Goal: Task Accomplishment & Management: Complete application form

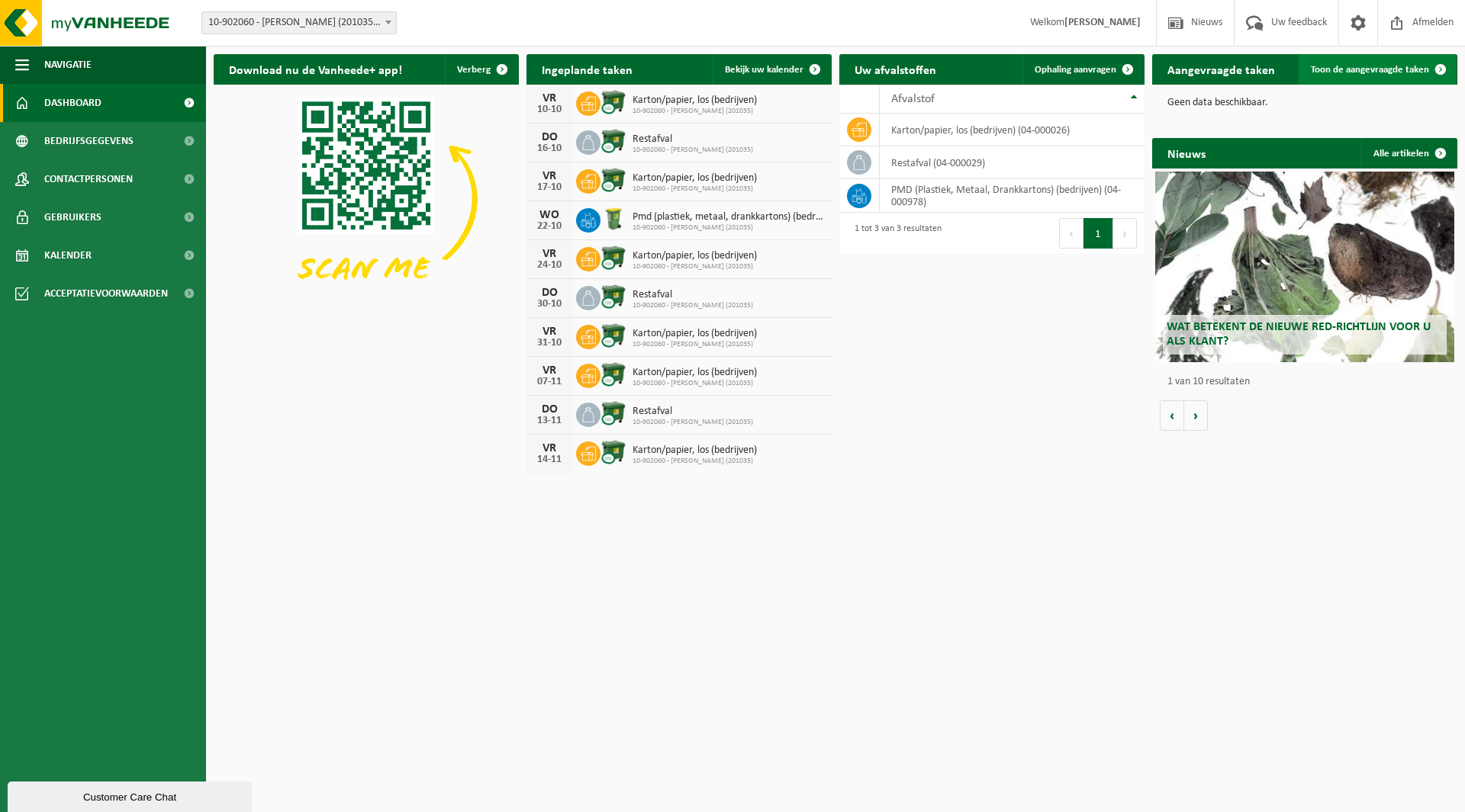
click at [1389, 68] on span "Toon de aangevraagde taken" at bounding box center [1370, 70] width 119 height 10
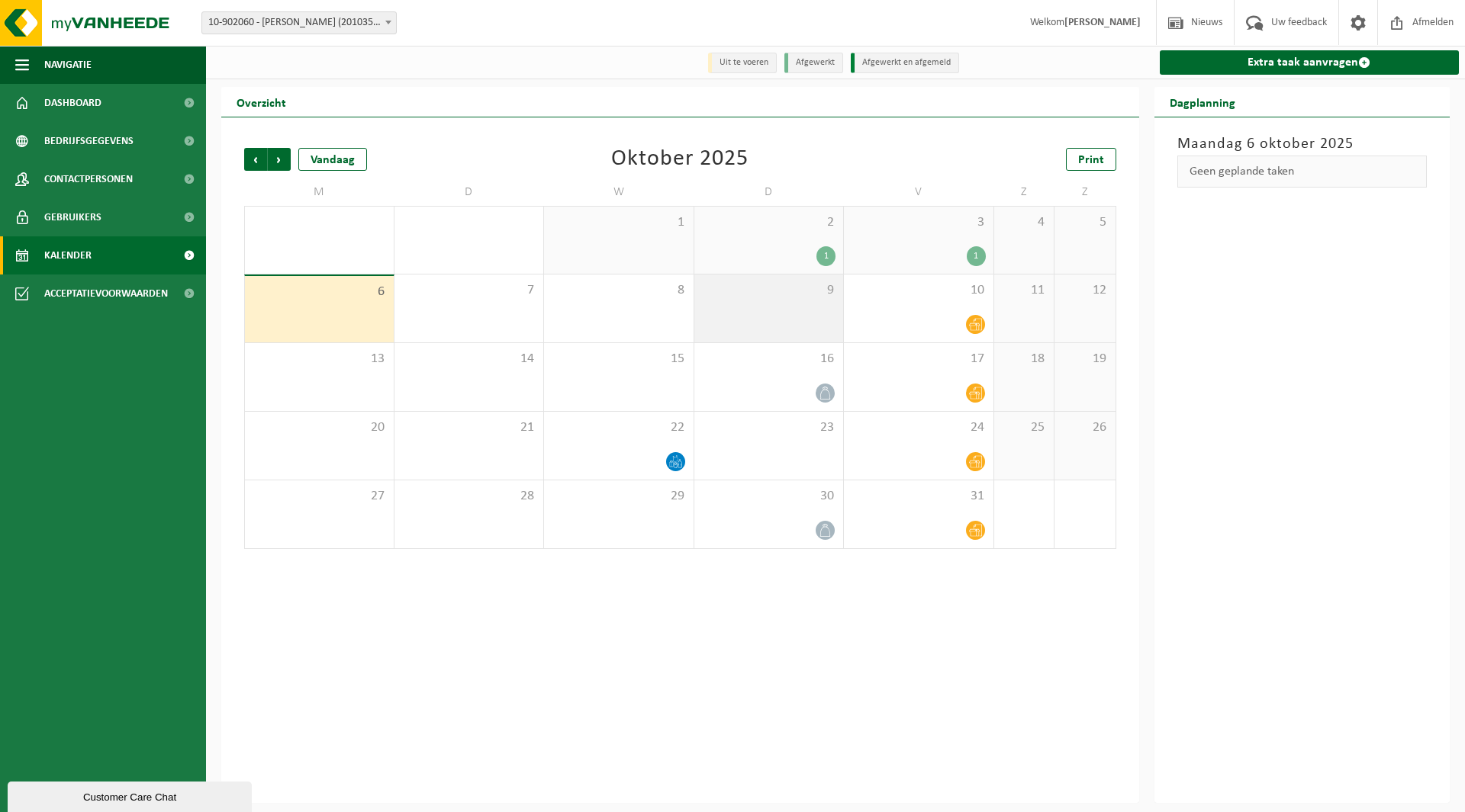
click at [805, 322] on div "9" at bounding box center [769, 309] width 150 height 67
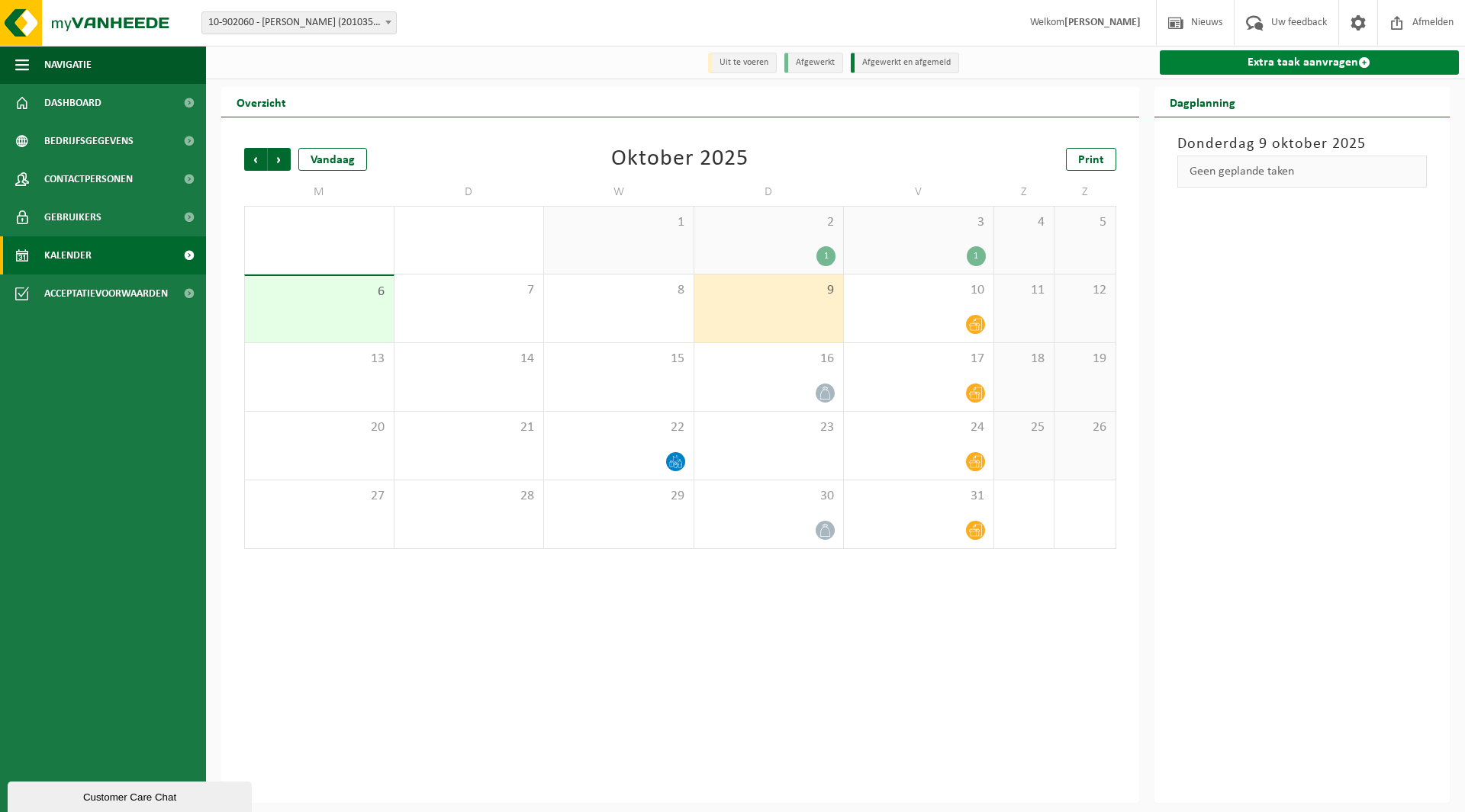
click at [1301, 67] on link "Extra taak aanvragen" at bounding box center [1309, 63] width 300 height 25
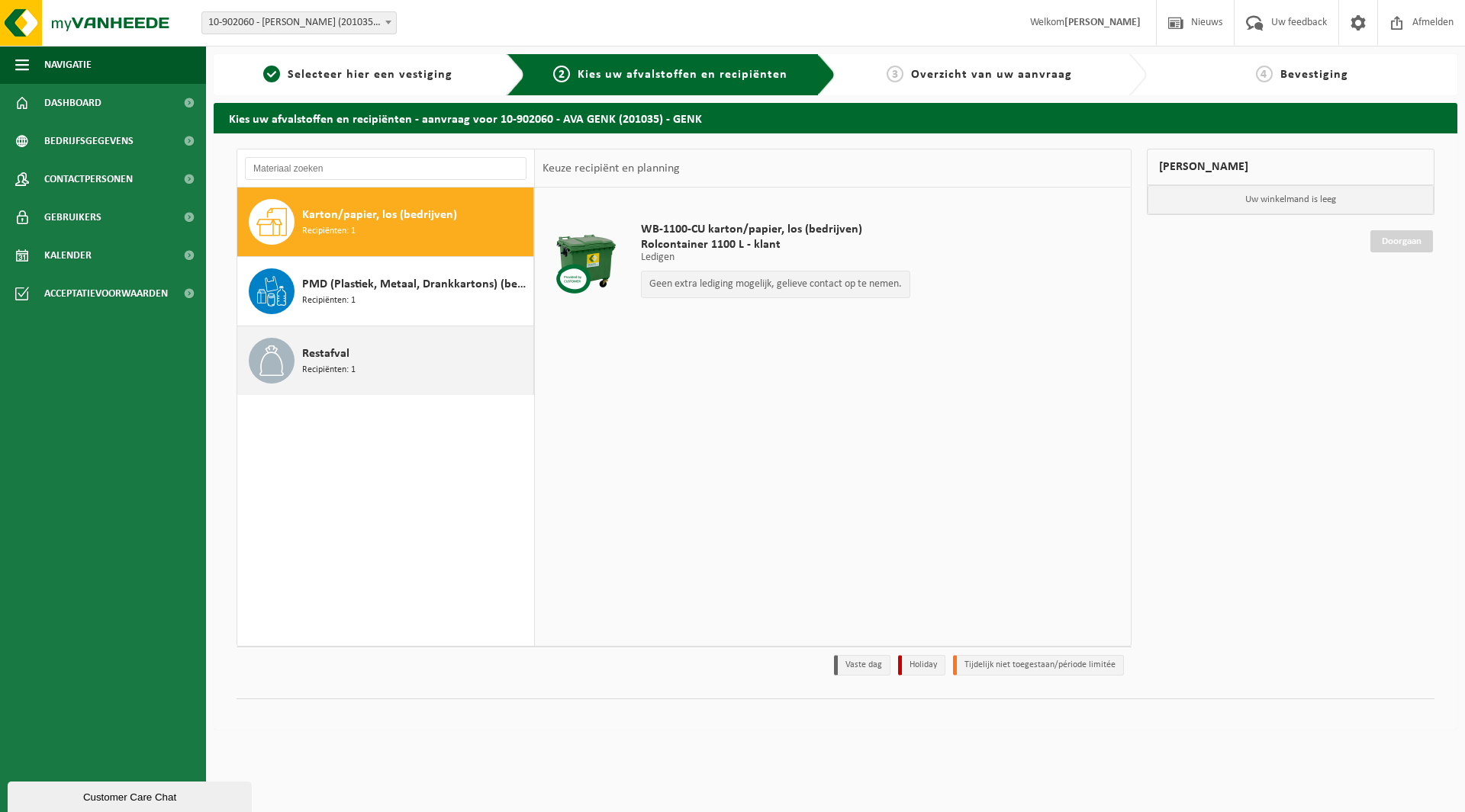
click at [314, 355] on span "Restafval" at bounding box center [325, 354] width 47 height 18
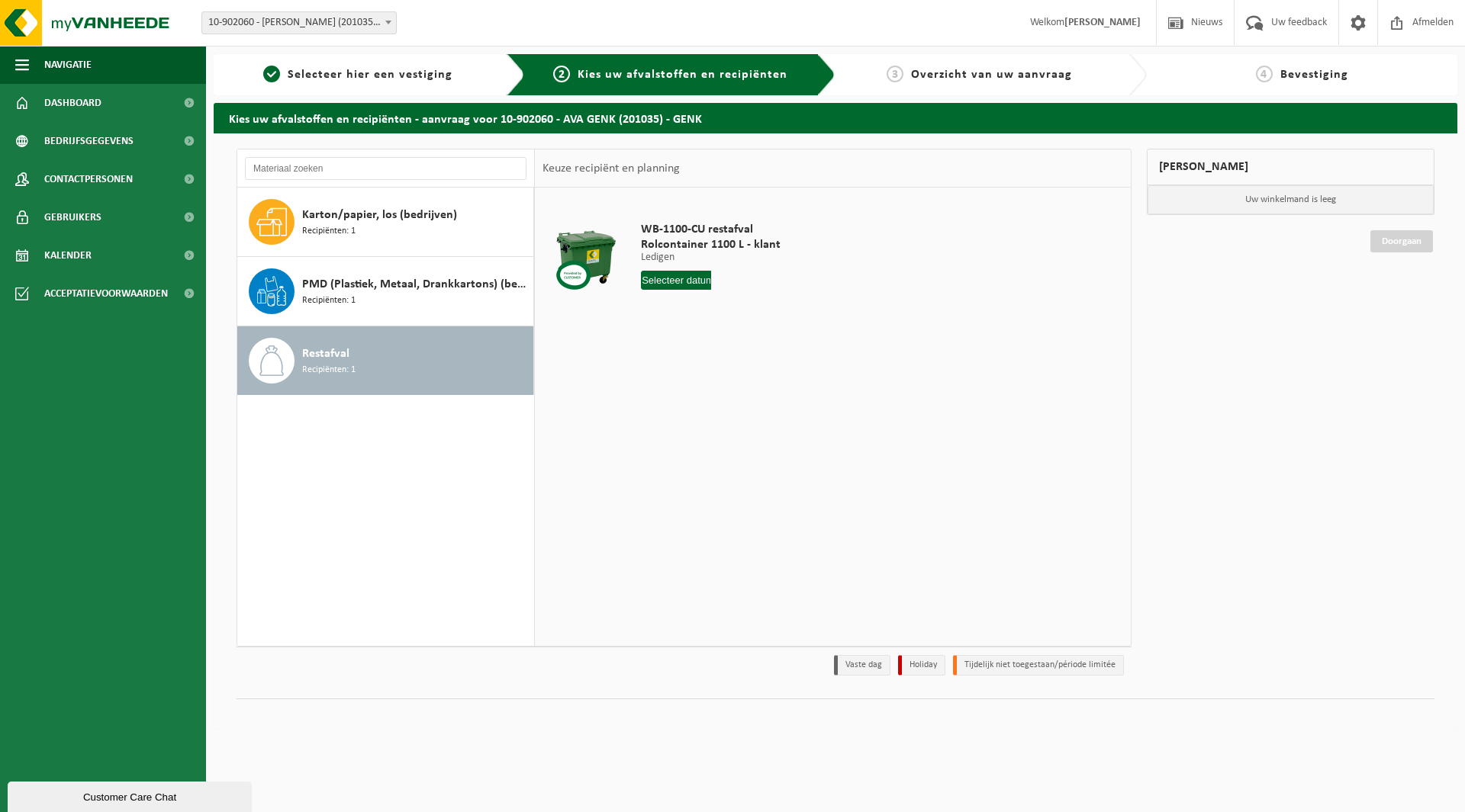
click at [665, 285] on input "text" at bounding box center [676, 280] width 70 height 19
click at [734, 394] on div "9" at bounding box center [736, 392] width 26 height 25
type input "Van 2025-10-09"
click at [681, 339] on button "In winkelmand" at bounding box center [684, 338] width 84 height 25
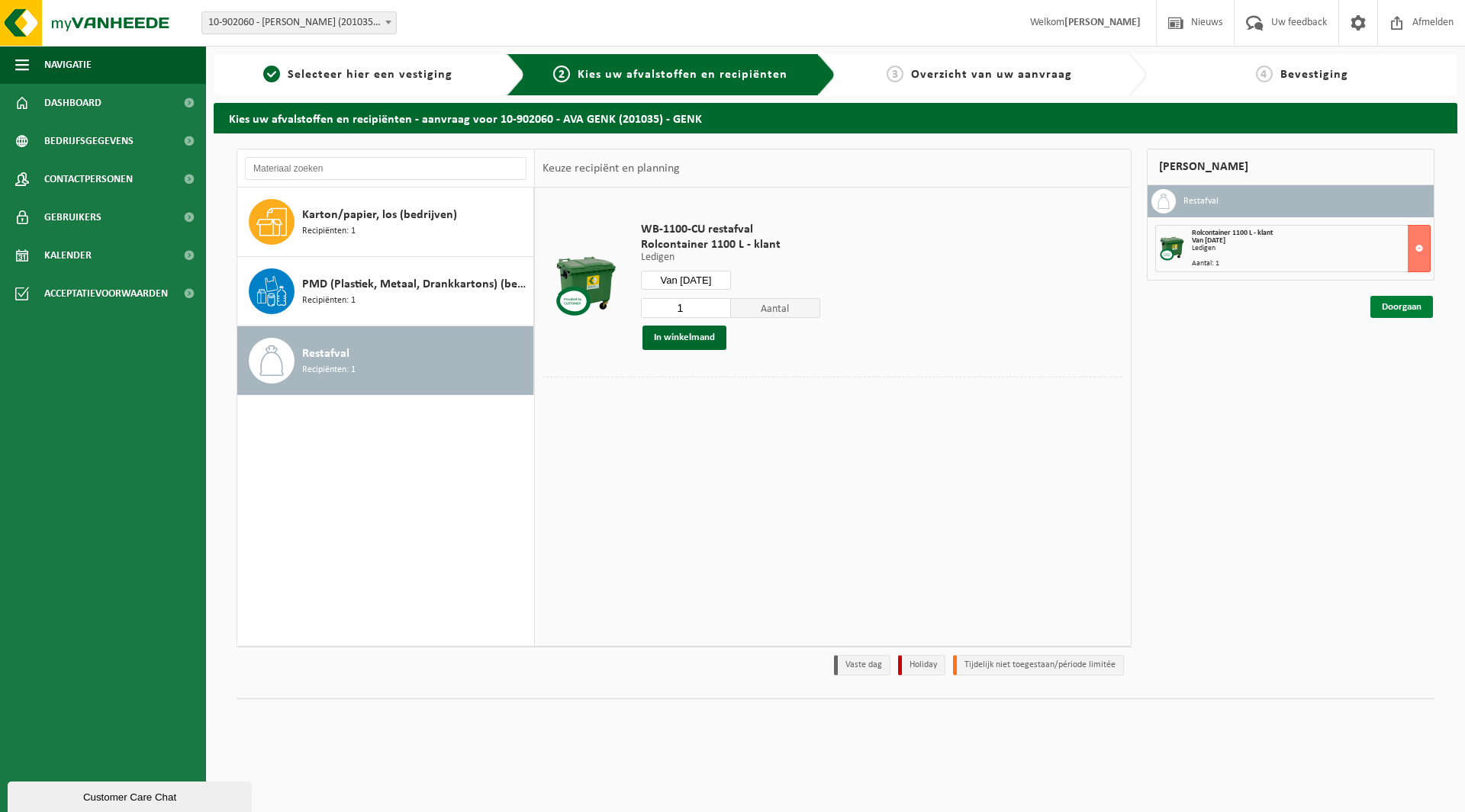
click at [1412, 308] on link "Doorgaan" at bounding box center [1402, 307] width 63 height 22
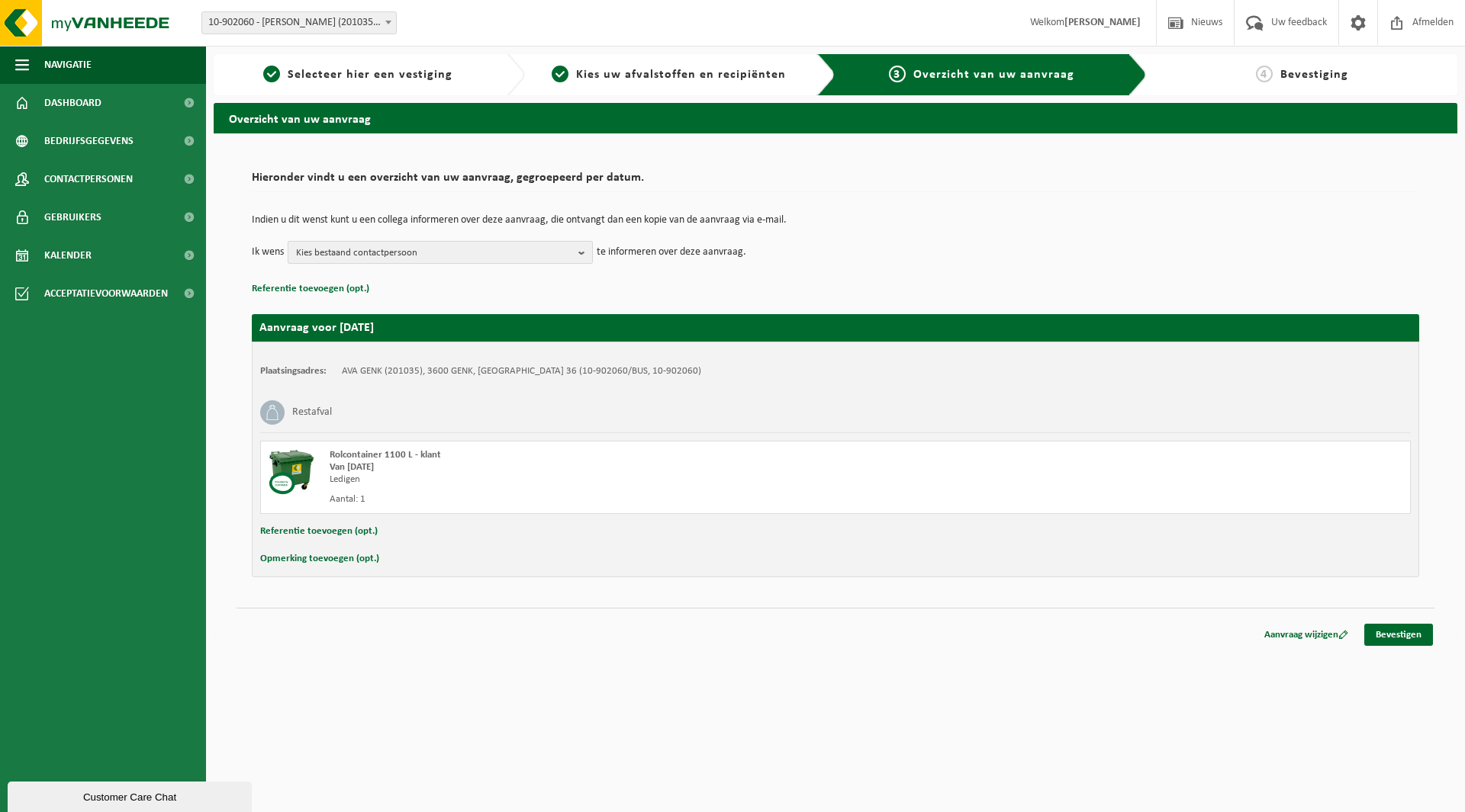
click at [417, 253] on span "Kies bestaand contactpersoon" at bounding box center [435, 253] width 277 height 23
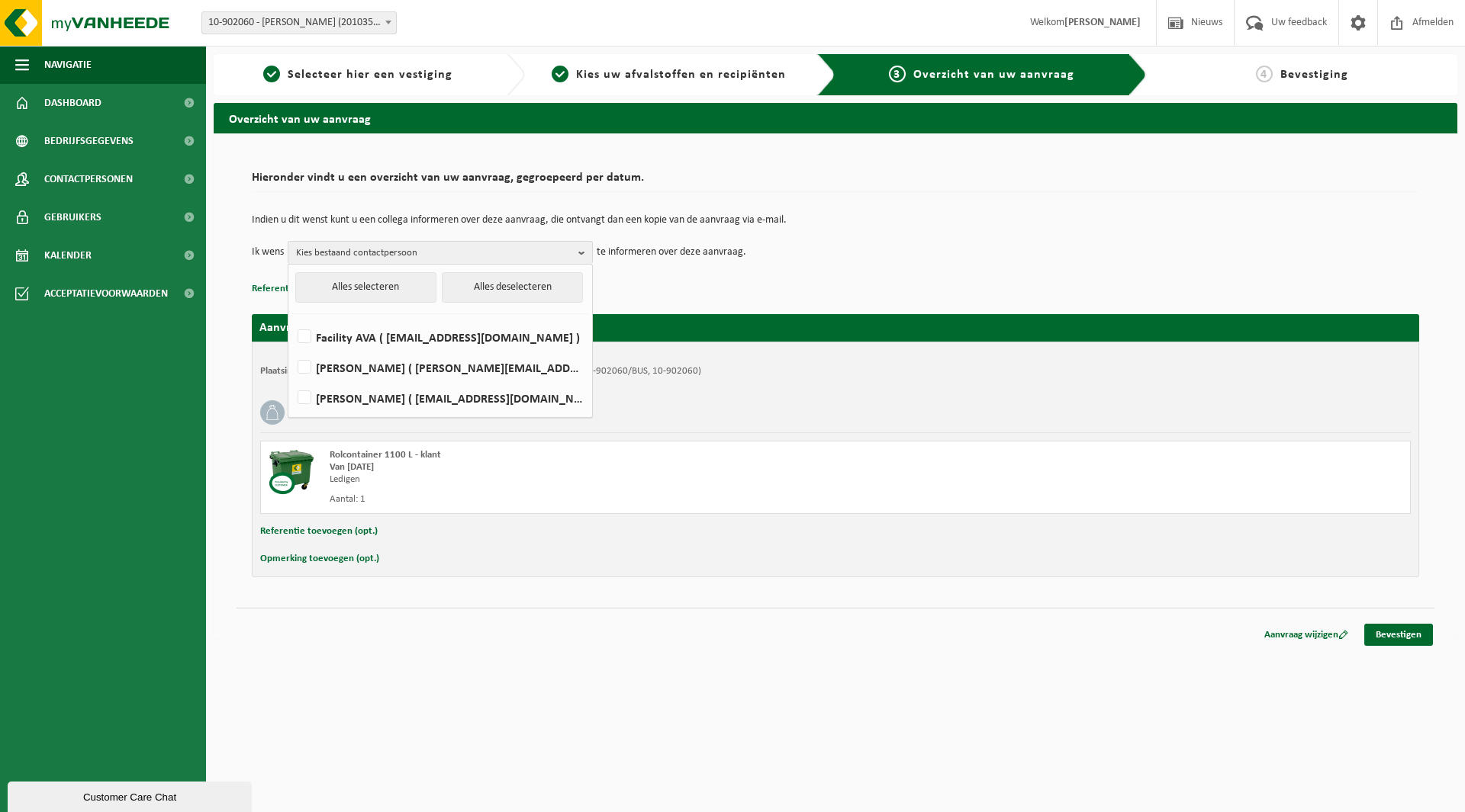
click at [889, 255] on td "Ik wens Kies bestaand contactpersoon Alles selecteren Alles deselecteren Facili…" at bounding box center [835, 253] width 1167 height 23
